Goal: Task Accomplishment & Management: Use online tool/utility

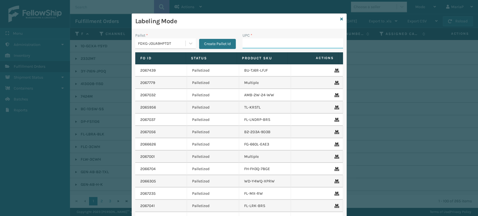
click at [263, 44] on input "UPC *" at bounding box center [293, 43] width 101 height 10
type input "DAP"
click at [253, 46] on input "DAP" at bounding box center [288, 43] width 91 height 10
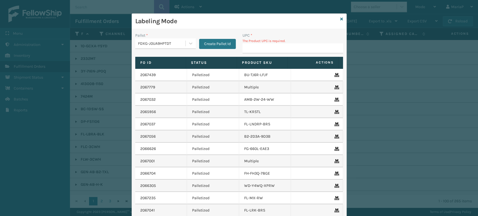
click at [182, 41] on div "FDXG-J0UA9HPTDT" at bounding box center [162, 44] width 48 height 6
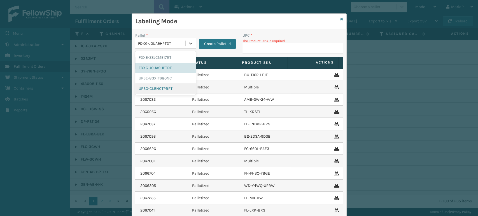
click at [156, 86] on div "UPSG-CLENCTPRPT" at bounding box center [165, 89] width 61 height 10
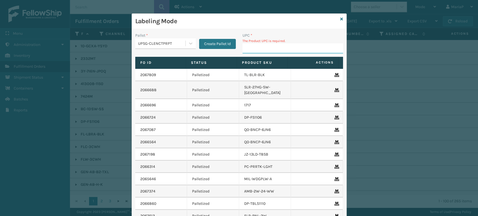
click at [252, 46] on input "UPC *" at bounding box center [293, 48] width 101 height 10
click at [341, 18] on div "Labeling Mode" at bounding box center [239, 21] width 215 height 15
click at [340, 21] on link at bounding box center [341, 19] width 3 height 6
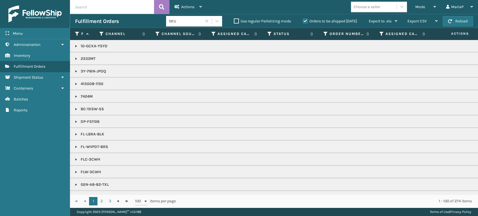
click at [364, 6] on div "Choose a seller" at bounding box center [367, 7] width 27 height 6
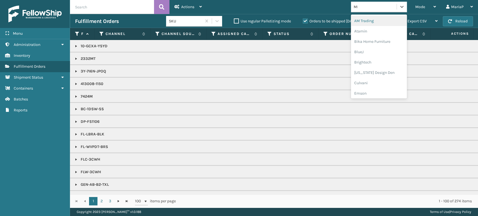
type input "MIL"
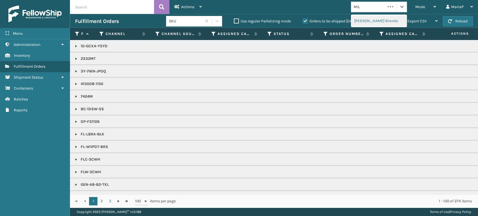
click at [380, 19] on div "[PERSON_NAME] Brands" at bounding box center [379, 21] width 56 height 10
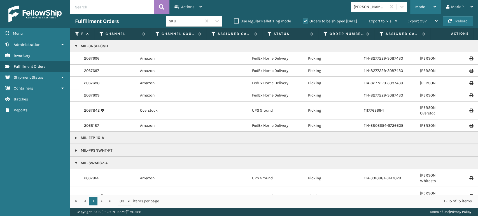
click at [423, 10] on div "Mode" at bounding box center [426, 7] width 21 height 14
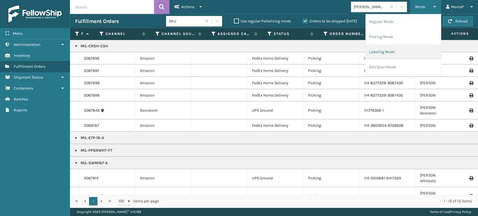
click at [399, 48] on li "Labeling Mode" at bounding box center [403, 52] width 75 height 15
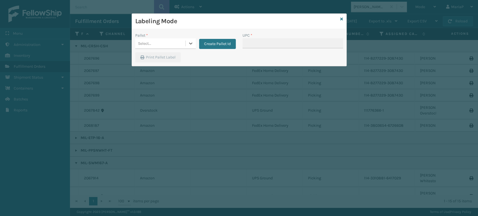
click at [166, 41] on div "Select..." at bounding box center [160, 43] width 50 height 9
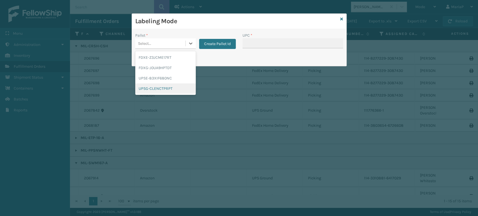
click at [161, 86] on div "UPSG-CLENCTPRPT" at bounding box center [165, 89] width 61 height 10
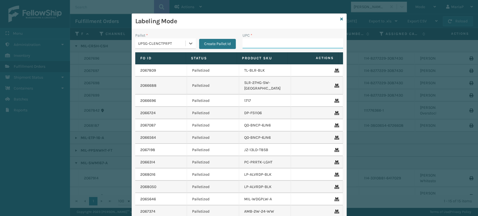
click at [249, 43] on input "UPC *" at bounding box center [293, 43] width 101 height 10
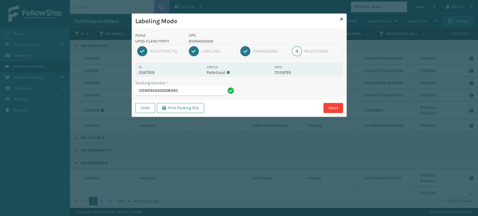
click at [166, 92] on input "1Z59316A0322208340" at bounding box center [180, 91] width 91 height 10
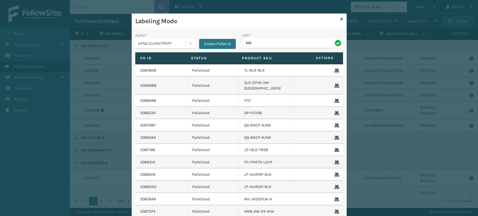
click at [269, 51] on div "UPC * M6" at bounding box center [292, 43] width 107 height 20
click at [243, 40] on input "M6" at bounding box center [288, 43] width 91 height 10
type input "M6-0A53-KR2Q"
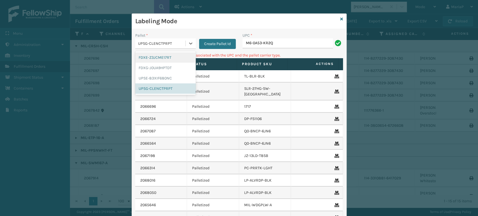
click at [172, 42] on div "UPSG-CLENCTPRPT" at bounding box center [162, 44] width 48 height 6
drag, startPoint x: 182, startPoint y: 66, endPoint x: 186, endPoint y: 64, distance: 4.8
click at [182, 66] on div "FDXG-J0UA9HPTDT" at bounding box center [165, 68] width 61 height 10
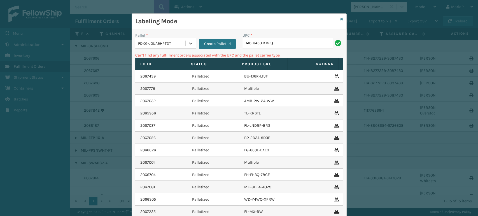
click at [275, 51] on div "UPC * M6-0A53-KR2Q" at bounding box center [292, 43] width 107 height 20
click at [278, 47] on input "M6-0A53-KR2Q" at bounding box center [288, 43] width 91 height 10
click at [143, 41] on div "FDXG-J0UA9HPTDT" at bounding box center [162, 44] width 48 height 6
click at [211, 40] on button "Create Pallet Id" at bounding box center [217, 44] width 37 height 10
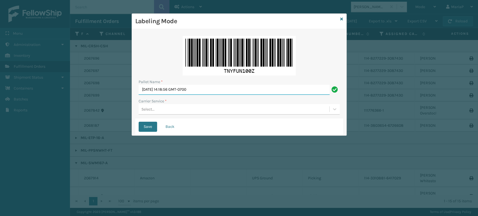
click at [214, 89] on input "[DATE] 14:18:56 GMT-0700" at bounding box center [234, 90] width 191 height 10
click at [168, 91] on input "USPS" at bounding box center [234, 90] width 191 height 10
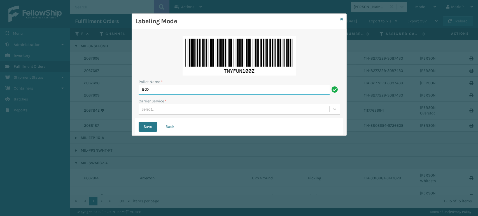
type input "BOX TRUCK"
click at [166, 110] on div "Select..." at bounding box center [234, 109] width 191 height 9
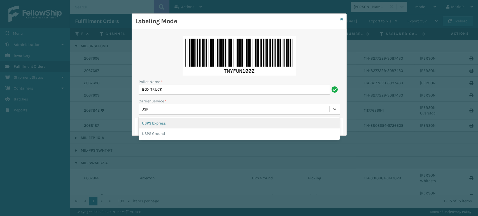
type input "USPS"
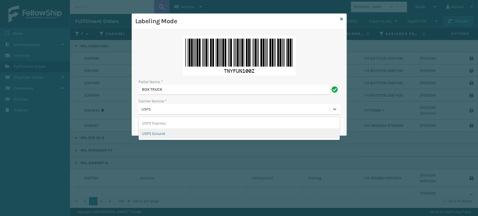
click at [172, 133] on div "USPS Ground" at bounding box center [239, 134] width 201 height 10
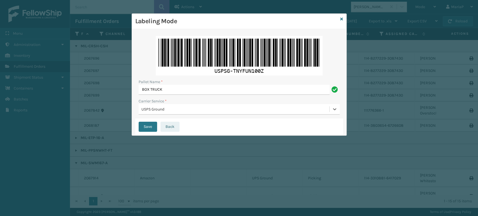
click at [139, 122] on button "Save" at bounding box center [148, 127] width 18 height 10
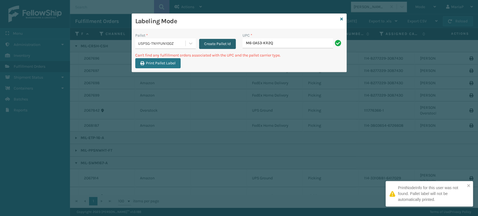
click at [234, 45] on button "Create Pallet Id" at bounding box center [217, 44] width 37 height 10
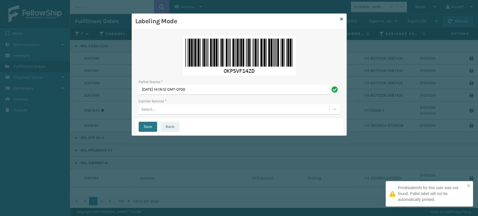
click at [171, 127] on button "Back" at bounding box center [170, 127] width 19 height 10
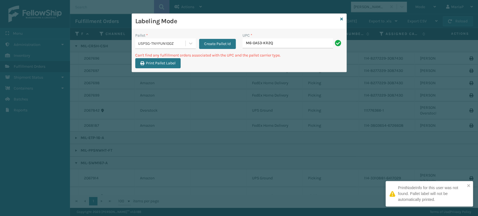
click at [276, 45] on input "M6-0A53-KR2Q" at bounding box center [288, 43] width 91 height 10
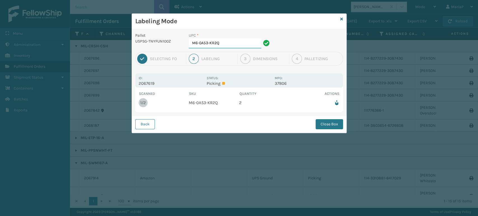
click at [240, 40] on input "M6-0A53-KR2Q" at bounding box center [225, 43] width 73 height 10
click at [327, 127] on button "Close Box" at bounding box center [329, 124] width 27 height 10
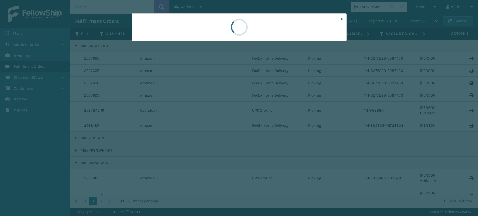
drag, startPoint x: 327, startPoint y: 126, endPoint x: 330, endPoint y: 127, distance: 3.5
click at [330, 127] on div at bounding box center [239, 108] width 478 height 216
click at [332, 128] on div at bounding box center [239, 108] width 478 height 216
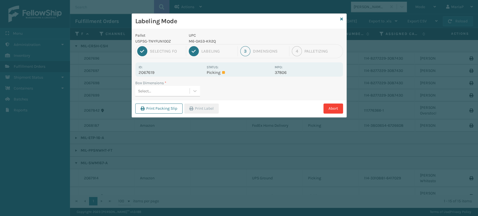
click at [168, 92] on div "Select..." at bounding box center [162, 91] width 54 height 9
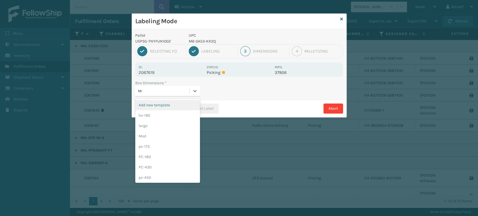
type input "MED"
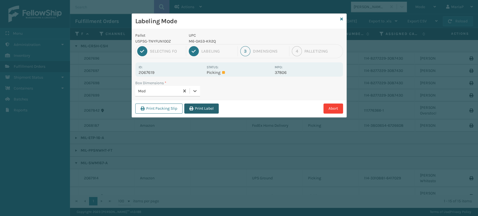
click at [217, 109] on button "Print Label" at bounding box center [201, 109] width 34 height 10
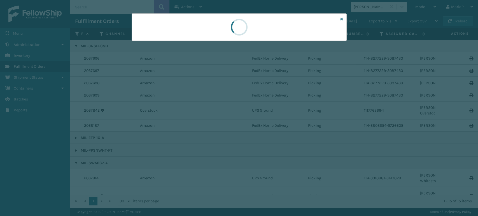
click at [217, 109] on div at bounding box center [239, 108] width 478 height 216
click at [217, 108] on div at bounding box center [239, 108] width 478 height 216
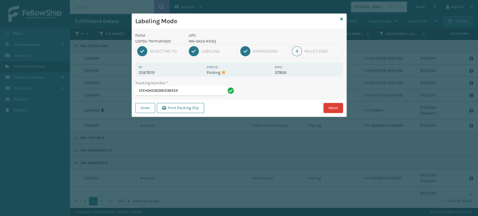
click at [328, 104] on button "Abort" at bounding box center [334, 108] width 20 height 10
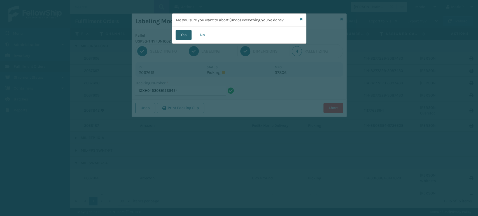
click at [188, 36] on button "Yes" at bounding box center [184, 35] width 16 height 10
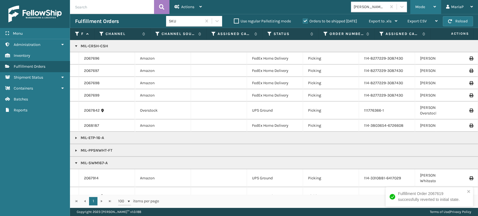
click at [417, 4] on span "Mode" at bounding box center [421, 6] width 10 height 5
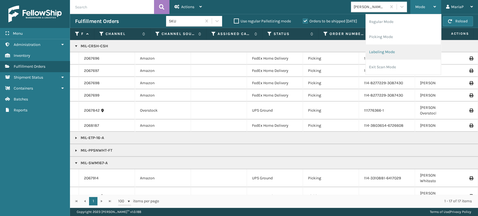
click at [402, 50] on li "Labeling Mode" at bounding box center [403, 52] width 75 height 15
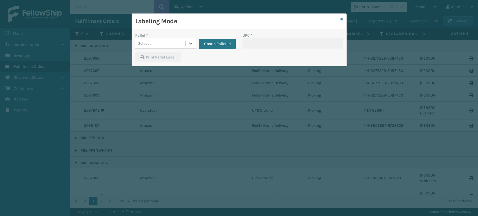
click at [167, 43] on div "Select..." at bounding box center [160, 43] width 50 height 9
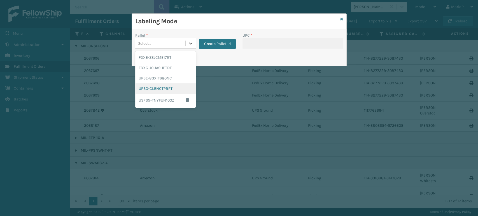
click at [159, 87] on div "UPSG-CLENCTPRPT" at bounding box center [165, 89] width 61 height 10
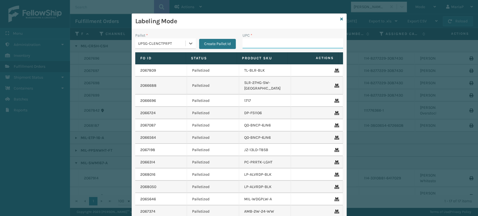
click at [260, 44] on input "UPC *" at bounding box center [293, 43] width 101 height 10
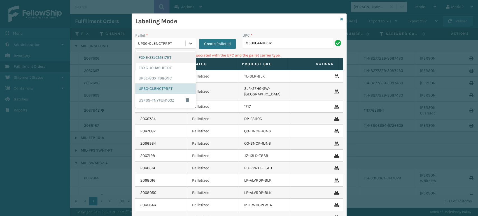
click at [150, 45] on div "UPSG-CLENCTPRPT" at bounding box center [162, 44] width 48 height 6
drag, startPoint x: 152, startPoint y: 98, endPoint x: 197, endPoint y: 71, distance: 53.3
click at [152, 98] on div "USPSG-TNYFUN100Z" at bounding box center [165, 100] width 61 height 13
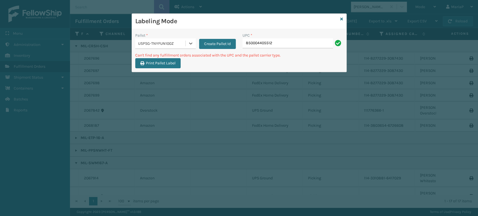
drag, startPoint x: 274, startPoint y: 49, endPoint x: 276, endPoint y: 45, distance: 4.6
click at [274, 49] on div "UPC * 850004405512" at bounding box center [292, 43] width 107 height 20
click at [277, 43] on input "850004405512" at bounding box center [288, 43] width 91 height 10
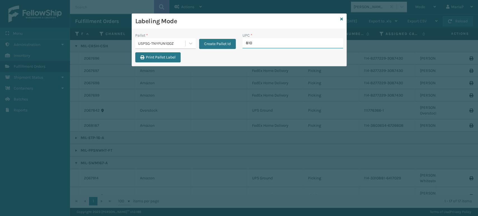
type input "8100"
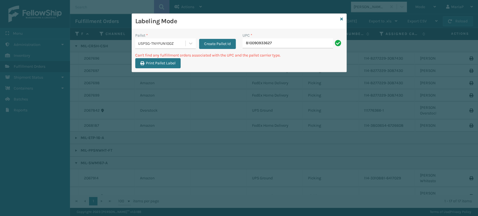
click at [162, 48] on div "USPSG-TNYFUN100Z" at bounding box center [160, 43] width 50 height 9
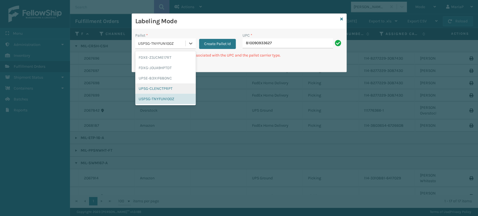
click at [159, 87] on div "UPSG-CLENCTPRPT" at bounding box center [165, 89] width 61 height 10
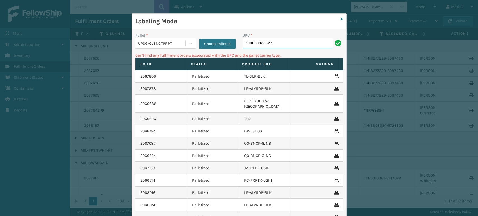
click at [274, 42] on input "810090933627" at bounding box center [288, 43] width 91 height 10
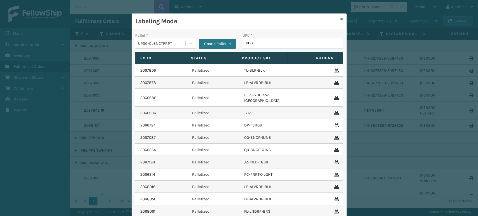
type input "0688"
type input "LP-RMXPLS-BLk"
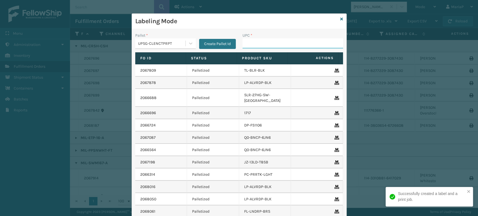
click at [261, 47] on input "UPC *" at bounding box center [293, 43] width 101 height 10
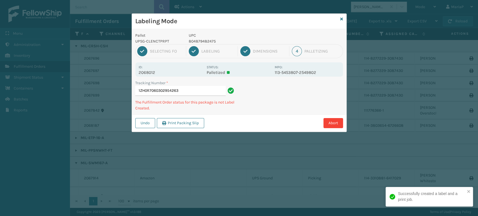
click at [193, 39] on p "804879482475" at bounding box center [230, 41] width 83 height 6
copy p "804879482475"
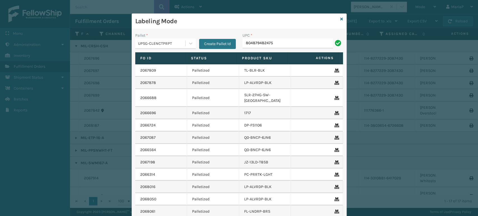
type input "804879482475"
type input "840985117610"
click at [356, 91] on div "Labeling Mode Pallet * UPSG-CLENCTPRPT Create Pallet Id UPC * Fo Id Status Prod…" at bounding box center [239, 108] width 478 height 216
click at [186, 41] on div at bounding box center [191, 43] width 10 height 10
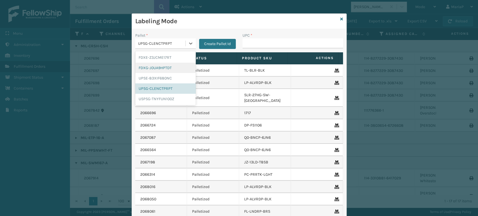
click at [168, 68] on div "FDXG-J0UA9HPTDT" at bounding box center [165, 68] width 61 height 10
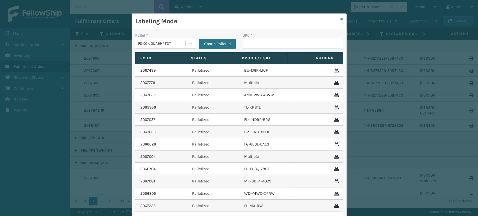
click at [263, 41] on input "UPC *" at bounding box center [293, 43] width 101 height 10
click at [257, 47] on input "UPC *" at bounding box center [293, 43] width 101 height 10
type input "8500460"
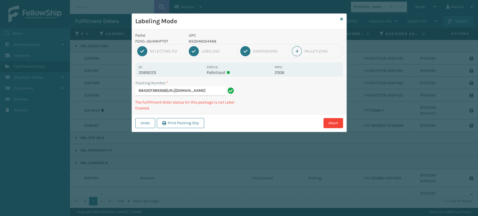
type input "884207389306[URL][DOMAIN_NAME]"
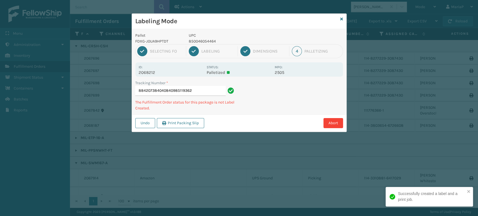
type input "884207384040840985119362"
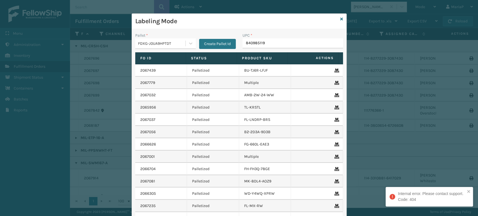
type input "8409851193"
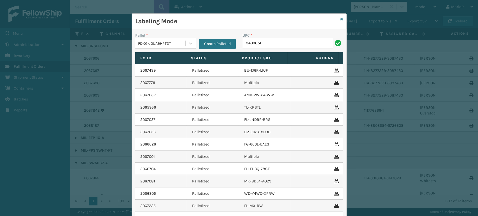
type input "840985117"
click at [344, 18] on div "Labeling Mode" at bounding box center [239, 21] width 215 height 15
click at [341, 18] on div "Labeling Mode" at bounding box center [239, 21] width 215 height 15
click at [341, 17] on div "Labeling Mode" at bounding box center [239, 21] width 215 height 15
click at [340, 17] on icon at bounding box center [341, 19] width 3 height 4
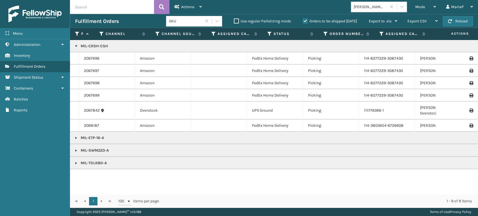
click at [76, 45] on link at bounding box center [76, 46] width 4 height 4
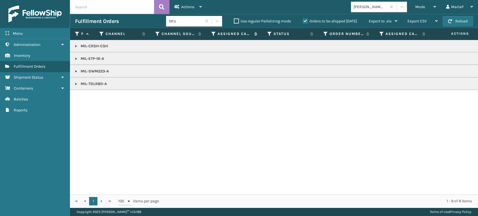
click at [212, 35] on icon at bounding box center [214, 33] width 4 height 5
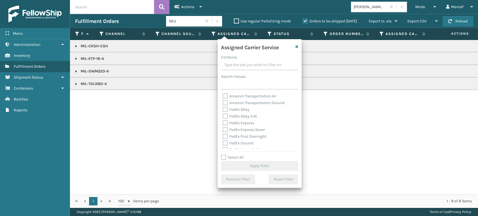
click at [223, 157] on label "Select All" at bounding box center [232, 157] width 23 height 5
click at [223, 155] on input "Select All" at bounding box center [263, 154] width 84 height 1
checkbox input "true"
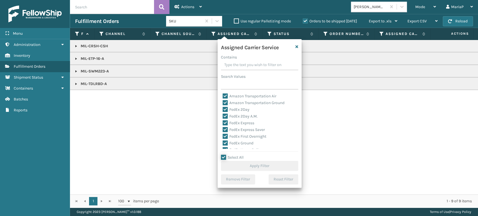
checkbox input "true"
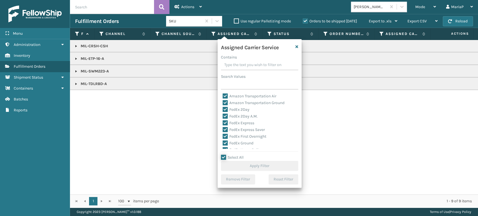
checkbox input "true"
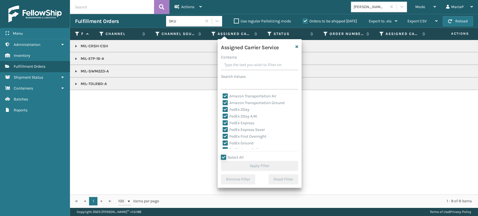
checkbox input "true"
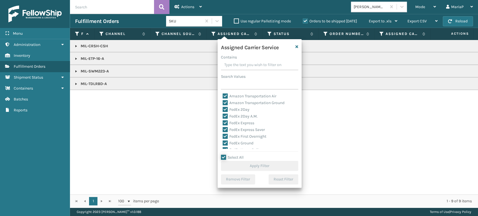
checkbox input "true"
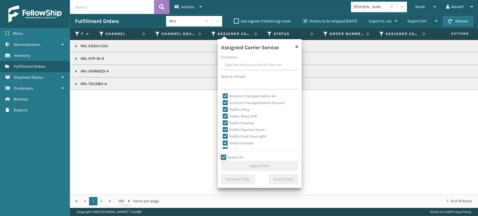
checkbox input "true"
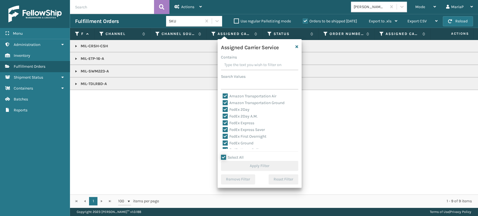
checkbox input "true"
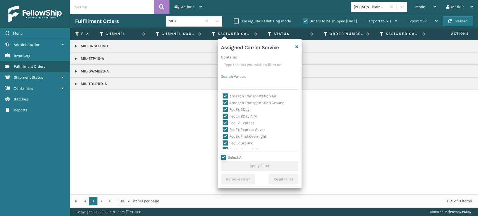
checkbox input "true"
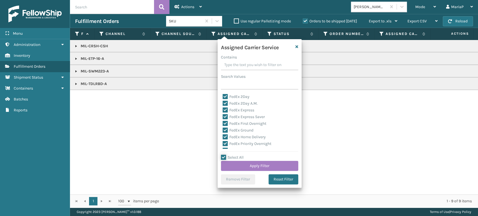
scroll to position [31, 0]
click at [225, 145] on label "LTL" at bounding box center [229, 145] width 12 height 5
click at [223, 145] on input "LTL" at bounding box center [223, 145] width 0 height 4
checkbox input "false"
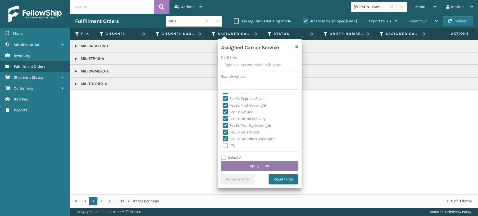
click at [282, 168] on button "Apply Filter" at bounding box center [259, 166] width 77 height 10
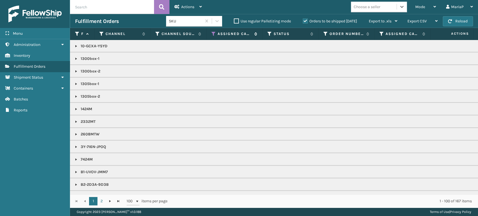
click at [216, 34] on icon at bounding box center [214, 33] width 4 height 5
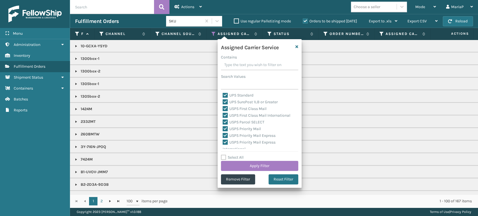
scroll to position [173, 0]
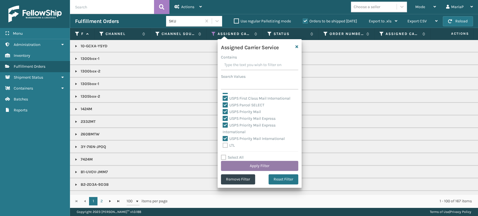
click at [273, 167] on button "Apply Filter" at bounding box center [259, 166] width 77 height 10
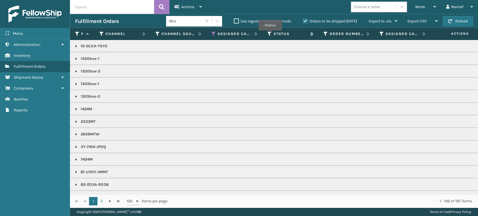
click at [270, 34] on icon at bounding box center [270, 33] width 4 height 5
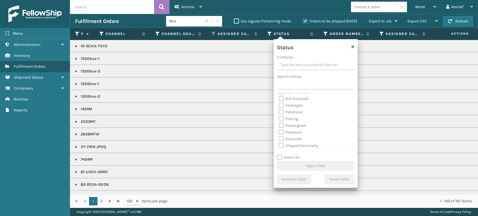
scroll to position [31, 0]
click at [280, 119] on label "Picking" at bounding box center [289, 118] width 20 height 5
click at [279, 119] on input "Picking" at bounding box center [279, 117] width 0 height 4
checkbox input "true"
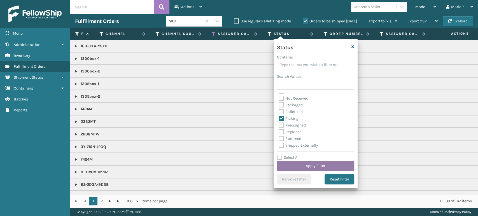
click at [319, 167] on button "Apply Filter" at bounding box center [315, 166] width 77 height 10
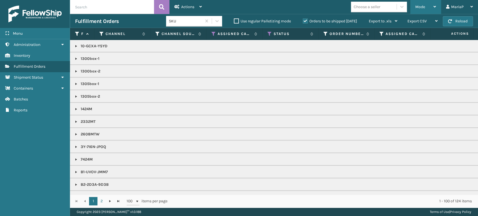
click at [431, 6] on div "Mode" at bounding box center [426, 7] width 21 height 14
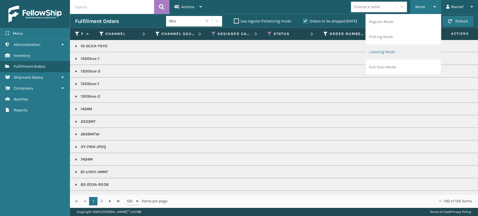
click at [412, 46] on li "Labeling Mode" at bounding box center [403, 52] width 75 height 15
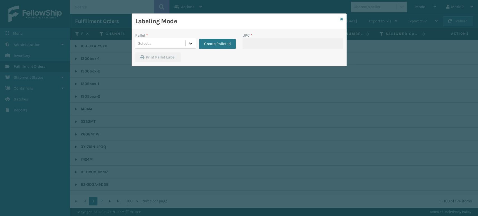
click at [186, 43] on div at bounding box center [191, 43] width 10 height 10
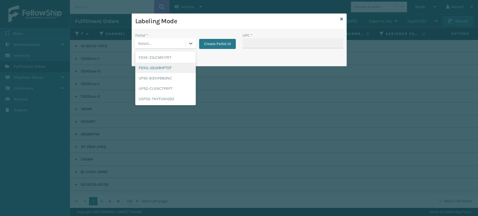
click at [164, 67] on div "FDXG-J0UA9HPTDT" at bounding box center [165, 68] width 61 height 10
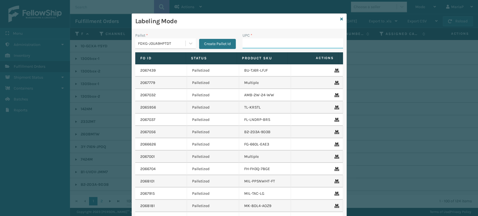
click at [271, 47] on input "UPC *" at bounding box center [293, 43] width 101 height 10
type input "70080313026086"
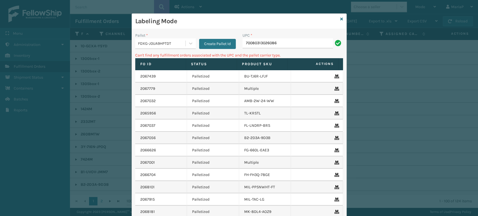
click at [246, 40] on input "70080313026086" at bounding box center [288, 43] width 91 height 10
type input "10080313026086"
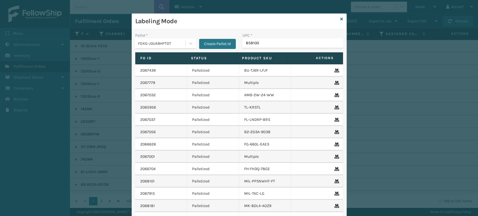
type input "8581000"
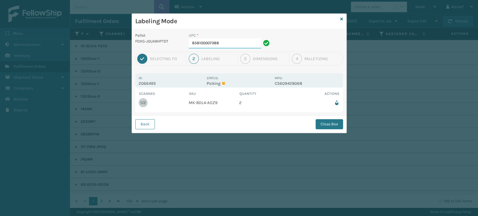
click at [232, 43] on input "858100007388" at bounding box center [225, 43] width 73 height 10
click at [231, 43] on input "858100007388" at bounding box center [225, 43] width 73 height 10
click at [149, 119] on div "Back Close Box" at bounding box center [239, 124] width 215 height 17
drag, startPoint x: 150, startPoint y: 120, endPoint x: 154, endPoint y: 116, distance: 6.4
click at [150, 120] on button "Back" at bounding box center [145, 124] width 20 height 10
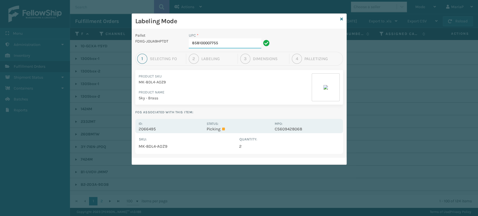
type input "858100007755"
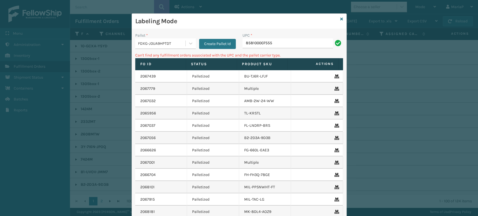
type input "858100007555"
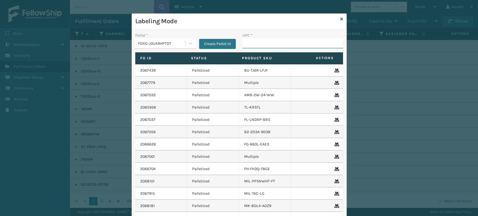
click at [257, 41] on input "UPC *" at bounding box center [293, 43] width 101 height 10
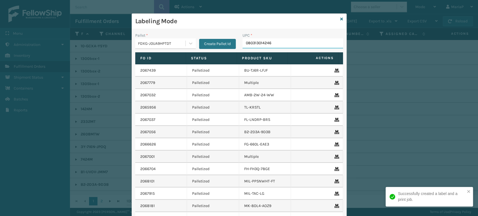
type input "080313014246"
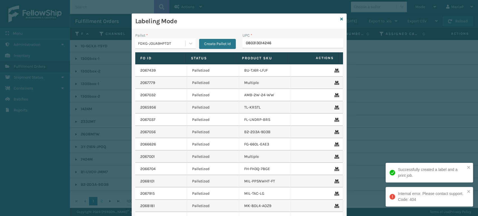
type input "080313014246"
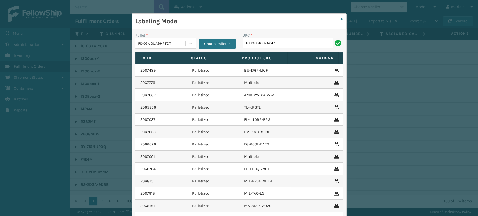
type input "10080313074247"
click at [258, 45] on input "1003" at bounding box center [288, 43] width 91 height 10
click at [249, 41] on input "100313" at bounding box center [288, 43] width 91 height 10
type input "10080313023320"
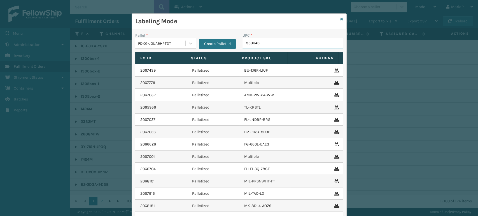
type input "8500460"
click at [255, 47] on input "UPC *" at bounding box center [293, 43] width 101 height 10
click at [204, 5] on div "Labeling Mode Pallet * FDXG-J0UA9HPTDT Create Pallet Id UPC * Fo Id Status Prod…" at bounding box center [239, 108] width 478 height 216
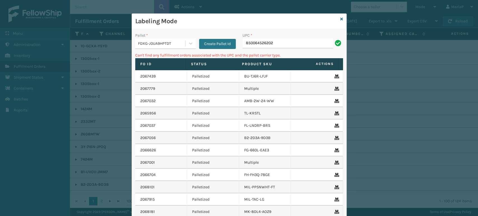
click at [145, 42] on div "FDXG-J0UA9HPTDT" at bounding box center [162, 44] width 48 height 6
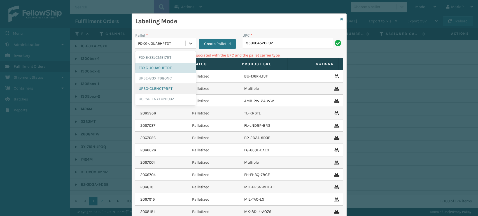
click at [154, 92] on div "UPSG-CLENCTPRPT" at bounding box center [165, 89] width 61 height 10
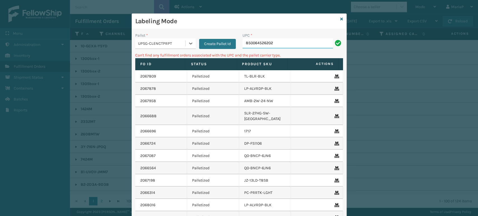
click at [269, 44] on input "850064526202" at bounding box center [288, 43] width 91 height 10
click at [148, 41] on div "UPSG-CLENCTPRPT" at bounding box center [162, 44] width 48 height 6
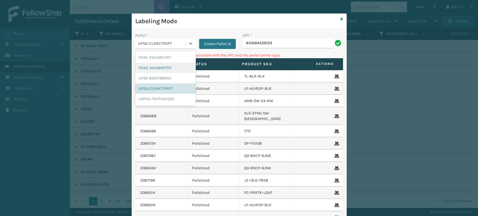
click at [161, 66] on div "FDXG-J0UA9HPTDT" at bounding box center [165, 68] width 61 height 10
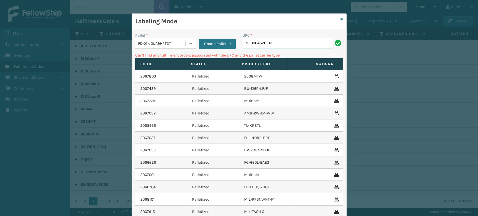
click at [275, 40] on input "850064526103" at bounding box center [288, 43] width 91 height 10
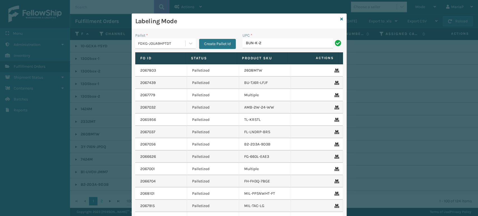
click at [266, 36] on div "UPC *" at bounding box center [293, 36] width 101 height 6
click at [261, 44] on input "BUN-K-2" at bounding box center [288, 43] width 91 height 10
type input "BUN-K-21341-00"
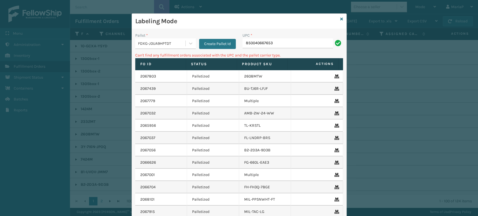
click at [167, 44] on div "FDXG-J0UA9HPTDT" at bounding box center [162, 44] width 48 height 6
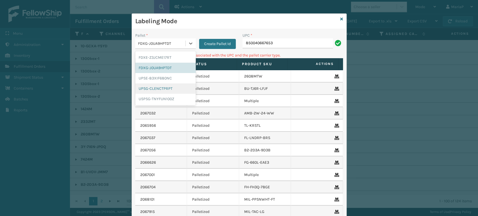
click at [166, 87] on div "UPSG-CLENCTPRPT" at bounding box center [165, 89] width 61 height 10
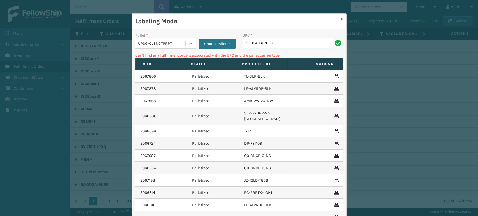
click at [280, 45] on input "850040667653" at bounding box center [288, 43] width 91 height 10
click at [156, 41] on div "UPSG-CLENCTPRPT" at bounding box center [162, 44] width 48 height 6
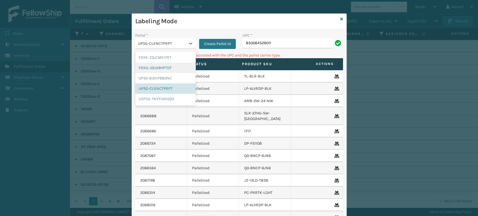
click at [153, 69] on div "FDXG-J0UA9HPTDT" at bounding box center [165, 68] width 61 height 10
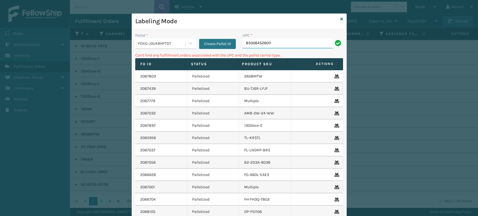
click at [265, 43] on input "850064526011" at bounding box center [288, 43] width 91 height 10
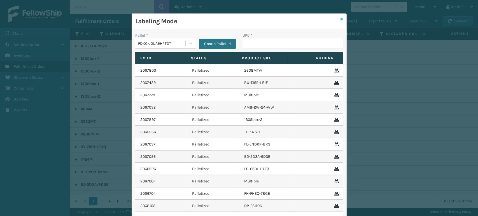
click at [340, 18] on icon at bounding box center [341, 19] width 3 height 4
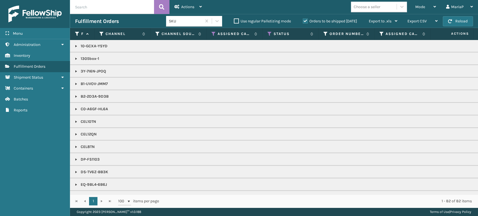
scroll to position [31, 0]
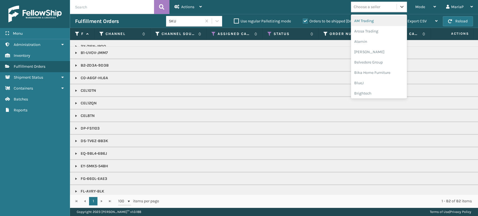
click at [370, 8] on div "Choose a seller" at bounding box center [367, 7] width 27 height 6
type input "BR"
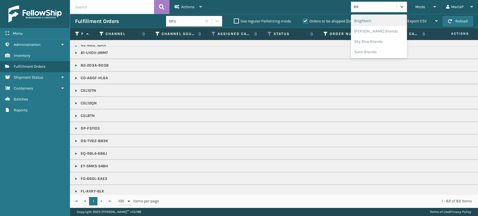
click at [379, 21] on div "Brightech" at bounding box center [379, 21] width 56 height 10
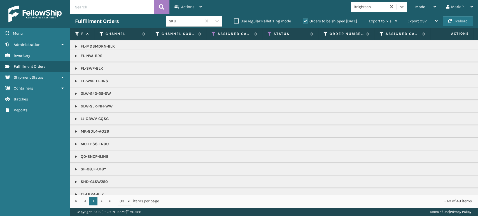
scroll to position [239, 0]
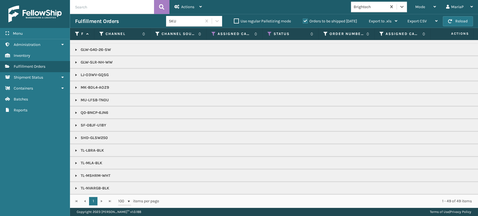
click at [76, 149] on link at bounding box center [76, 151] width 4 height 4
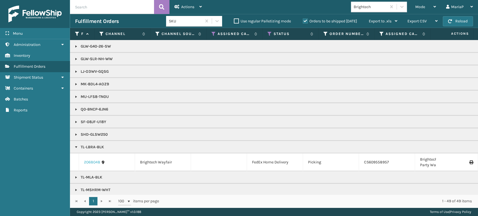
click at [84, 160] on td "2068048" at bounding box center [107, 163] width 56 height 18
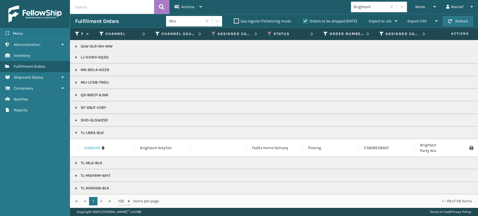
click at [100, 145] on link "2068048" at bounding box center [92, 148] width 16 height 6
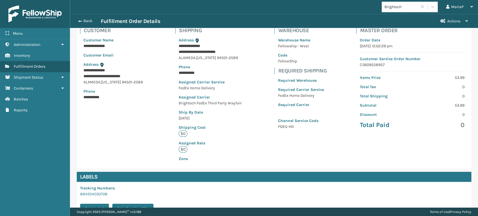
scroll to position [114, 0]
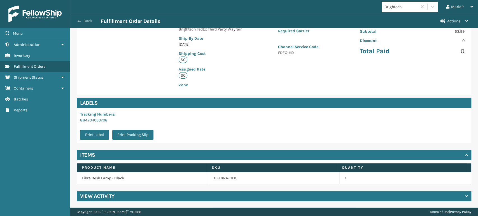
click at [77, 21] on button "Back" at bounding box center [88, 20] width 26 height 5
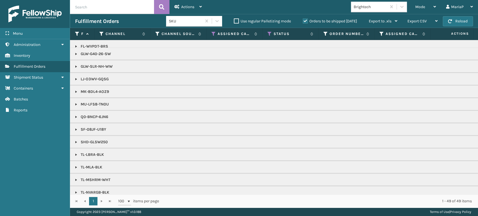
scroll to position [239, 0]
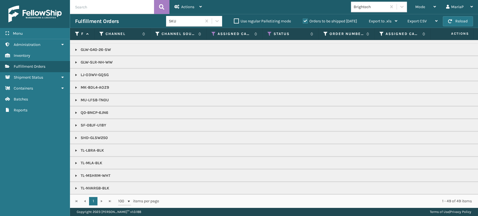
click at [377, 6] on div "Brightech" at bounding box center [370, 7] width 33 height 6
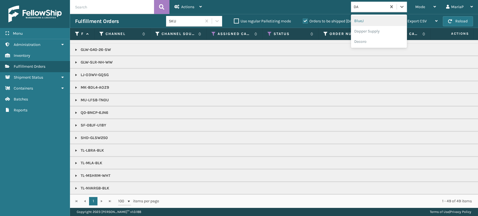
type input "DAP"
drag, startPoint x: 376, startPoint y: 26, endPoint x: 375, endPoint y: 23, distance: 3.4
click at [376, 25] on div "Dapper Supply" at bounding box center [379, 21] width 56 height 13
click at [375, 23] on div "Dapper Supply" at bounding box center [379, 21] width 56 height 10
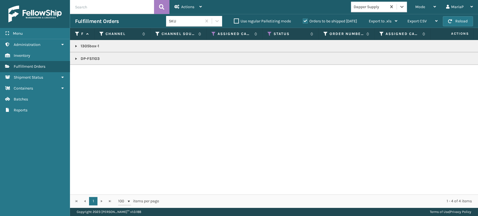
click at [75, 45] on link at bounding box center [76, 46] width 4 height 4
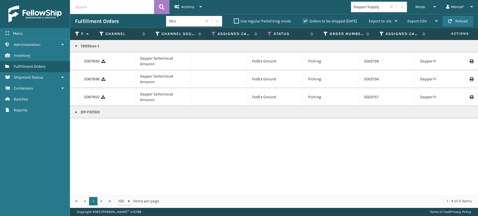
click at [387, 4] on div "Dapper Supply" at bounding box center [370, 7] width 33 height 6
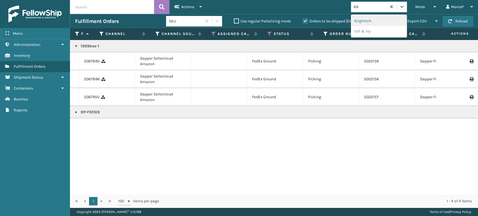
type input "BRI"
click at [352, 24] on div "Brightech" at bounding box center [379, 21] width 56 height 10
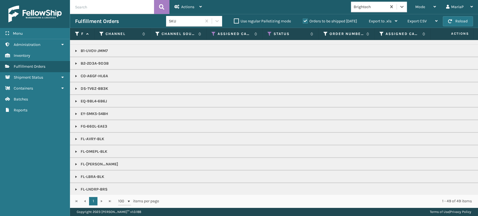
scroll to position [31, 0]
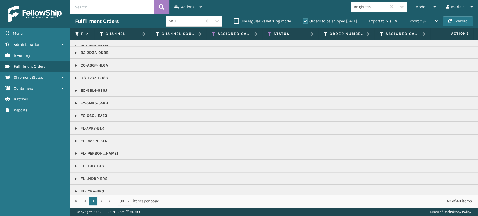
click at [76, 166] on link at bounding box center [76, 166] width 4 height 4
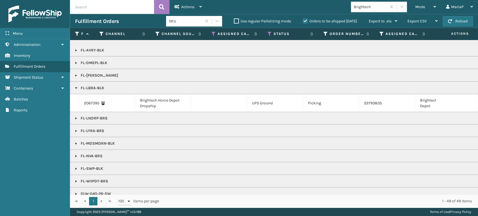
scroll to position [124, 0]
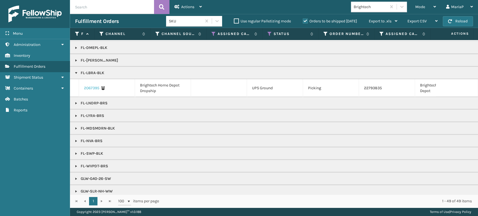
click at [93, 86] on link "2067395" at bounding box center [91, 88] width 15 height 6
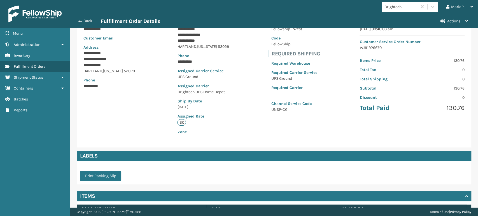
scroll to position [99, 0]
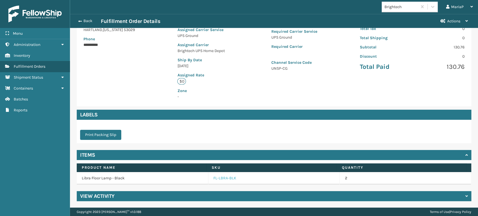
click at [229, 177] on link "FL-LBRA-BLK" at bounding box center [225, 179] width 23 height 6
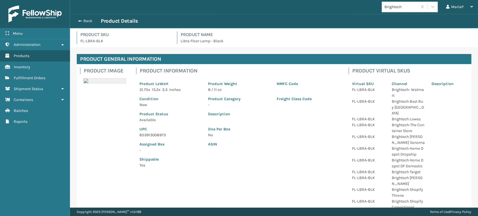
click at [160, 134] on p "853913008973" at bounding box center [171, 135] width 62 height 6
copy p "853913008973"
click at [78, 21] on button "Back" at bounding box center [88, 20] width 26 height 5
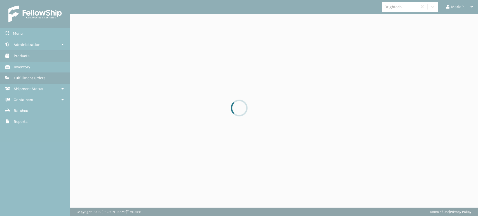
click at [78, 20] on div at bounding box center [239, 108] width 478 height 216
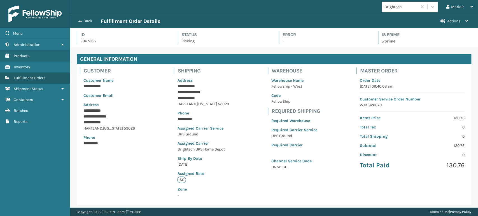
scroll to position [13, 408]
click at [83, 23] on button "Back" at bounding box center [88, 20] width 26 height 5
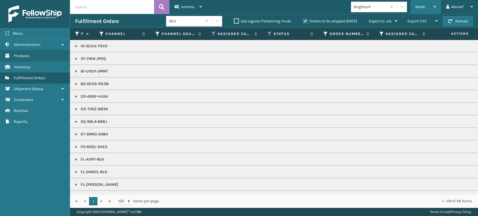
click at [419, 7] on span "Mode" at bounding box center [421, 6] width 10 height 5
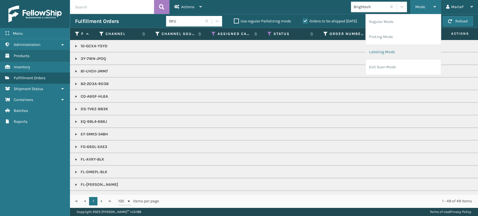
click at [385, 52] on li "Labeling Mode" at bounding box center [403, 52] width 75 height 15
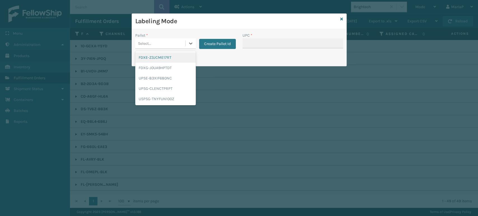
drag, startPoint x: 163, startPoint y: 40, endPoint x: 172, endPoint y: 56, distance: 18.3
click at [164, 40] on div "Select..." at bounding box center [160, 43] width 50 height 9
click at [170, 84] on div "UPSG-CLENCTPRPT" at bounding box center [165, 89] width 61 height 10
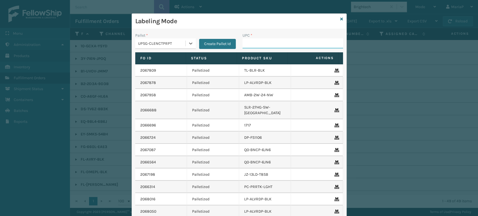
click at [247, 45] on input "UPC *" at bounding box center [293, 43] width 101 height 10
paste input "853913008973"
type input "853913008973"
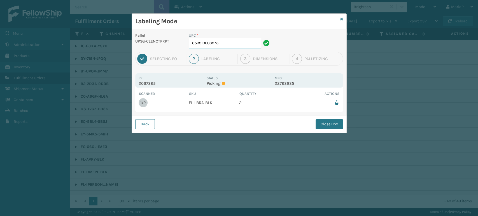
drag, startPoint x: 249, startPoint y: 45, endPoint x: 254, endPoint y: 46, distance: 5.1
click at [251, 46] on input "853913008973" at bounding box center [225, 43] width 73 height 10
click at [319, 128] on button "Close Box" at bounding box center [329, 124] width 27 height 10
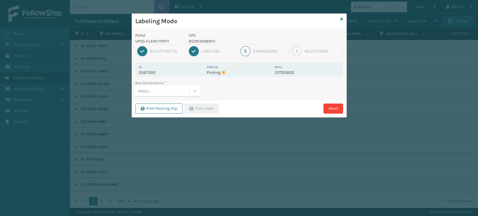
click at [164, 90] on div "Select..." at bounding box center [162, 91] width 54 height 9
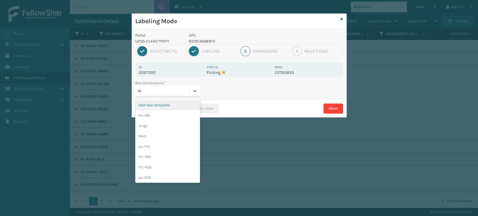
type input "MD"
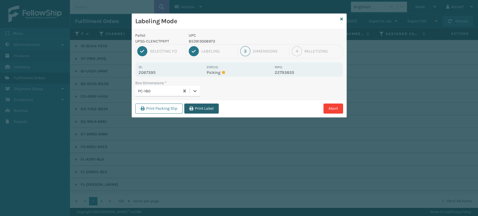
click at [189, 107] on button "Print Label" at bounding box center [201, 109] width 34 height 10
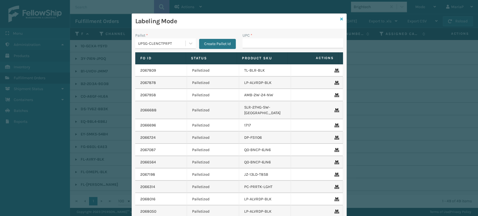
click at [340, 18] on icon at bounding box center [341, 19] width 3 height 4
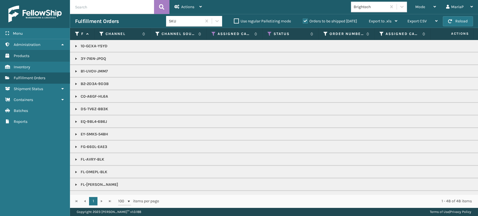
click at [370, 10] on div "Brightech" at bounding box center [369, 6] width 36 height 9
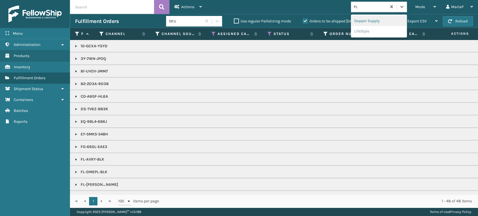
type input "PLA"
click at [363, 22] on div "PlayLearn" at bounding box center [379, 21] width 56 height 10
